Goal: Check status

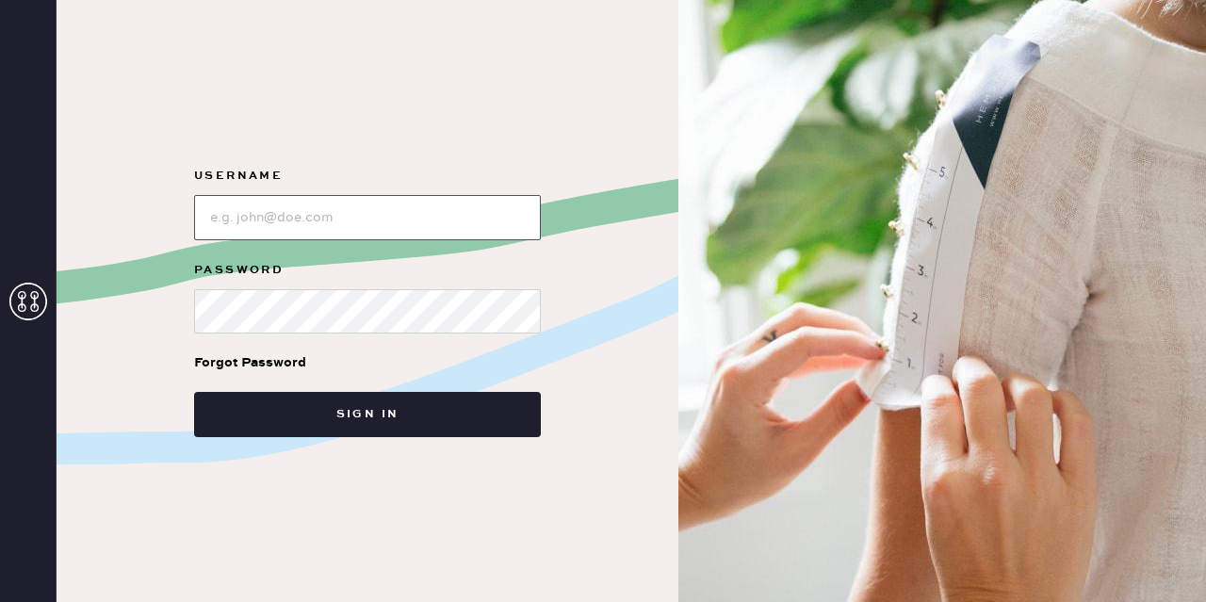
click at [350, 218] on input "loginName" at bounding box center [367, 217] width 347 height 45
type input "[EMAIL_ADDRESS][DOMAIN_NAME]"
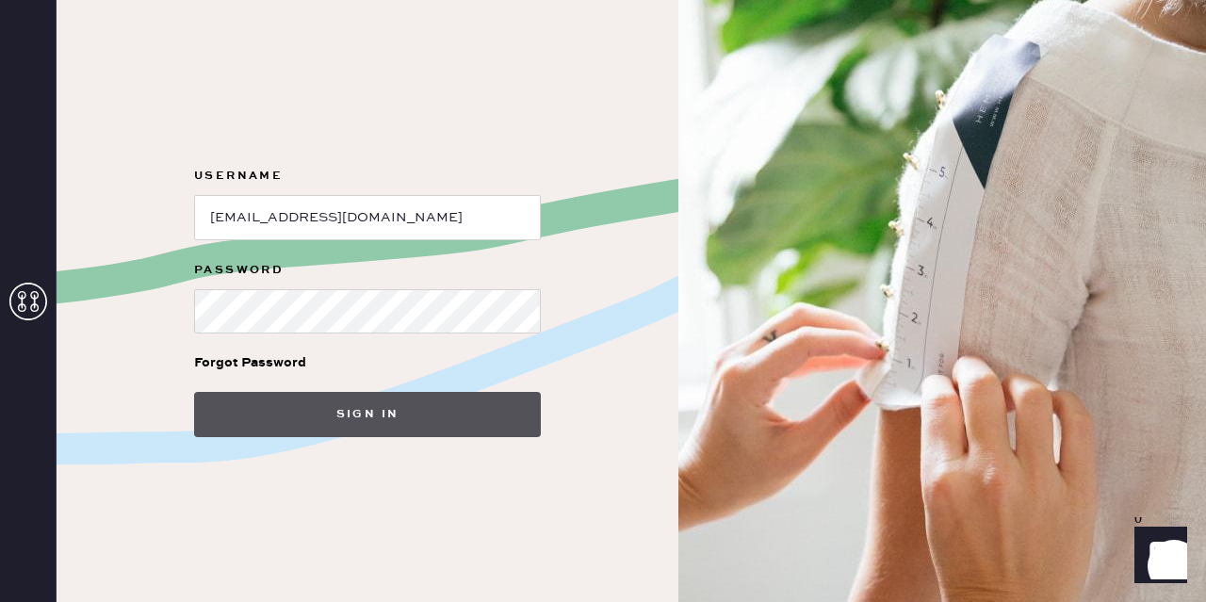
click at [343, 412] on button "Sign in" at bounding box center [367, 414] width 347 height 45
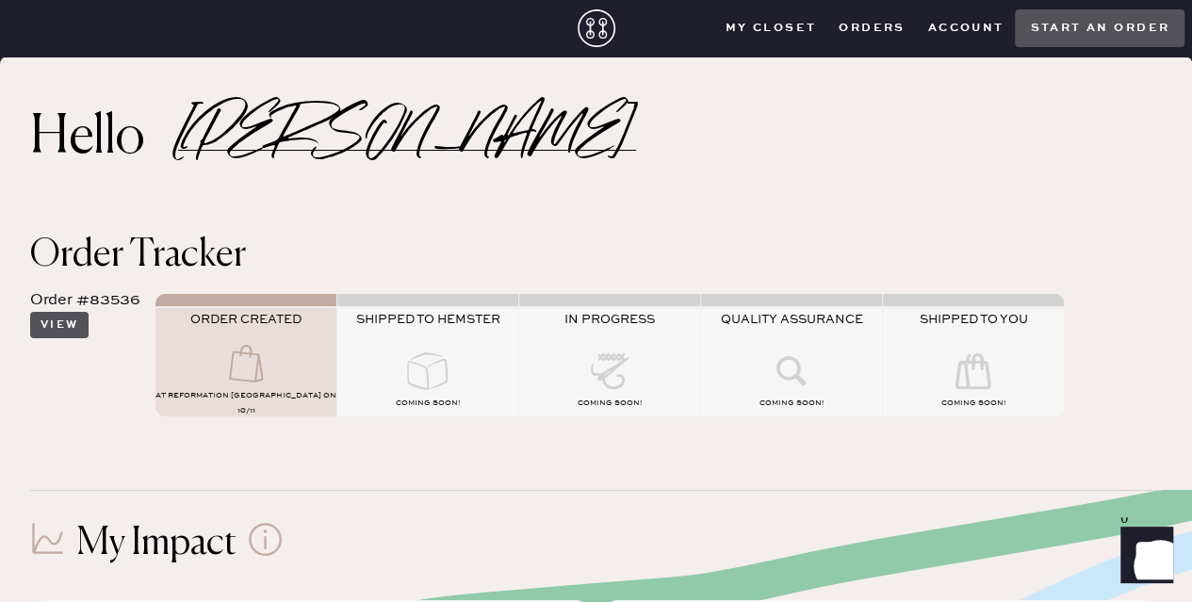
click at [64, 322] on button "View" at bounding box center [59, 325] width 58 height 26
